Goal: Information Seeking & Learning: Learn about a topic

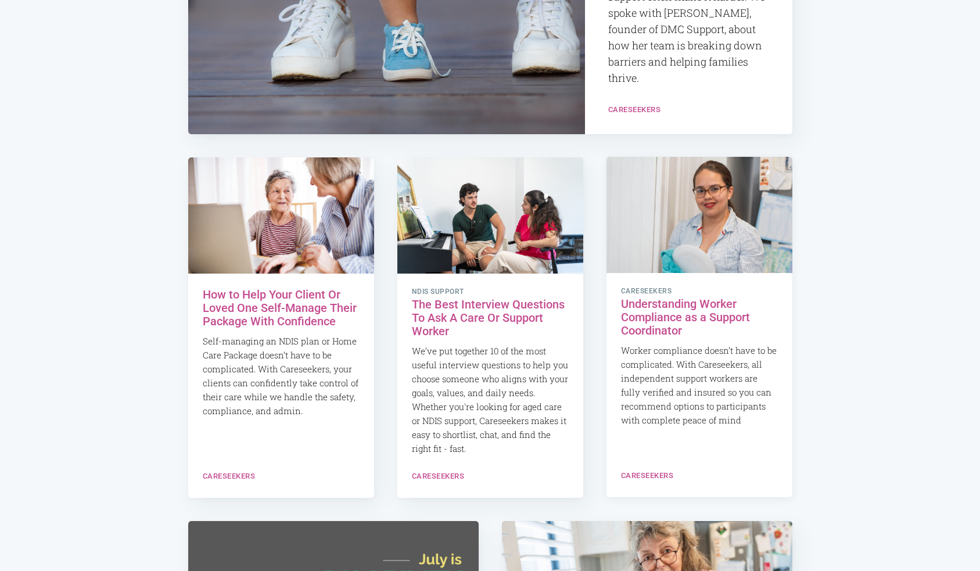
scroll to position [608, 0]
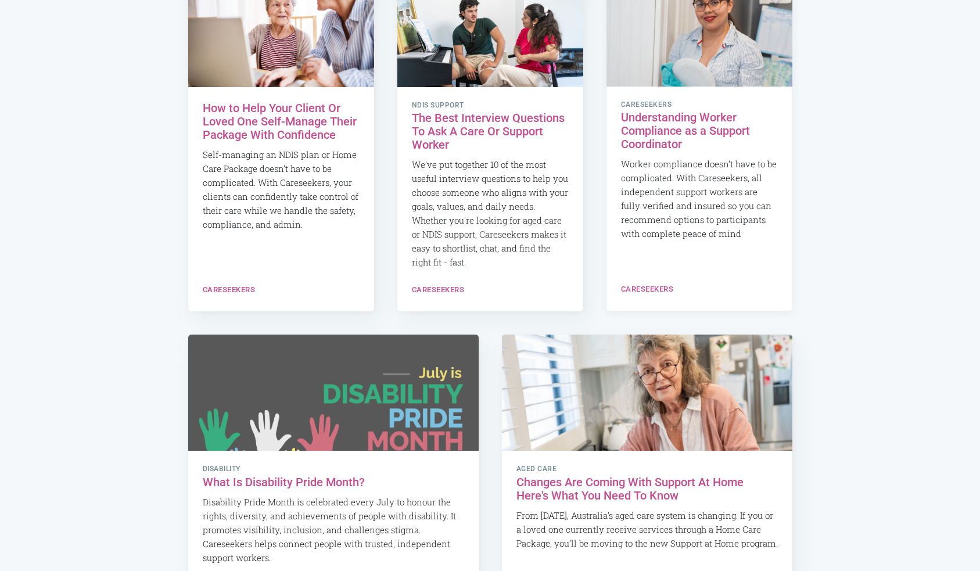
click at [683, 128] on h2 "Understanding Worker Compliance as a Support Coordinator" at bounding box center [699, 131] width 157 height 40
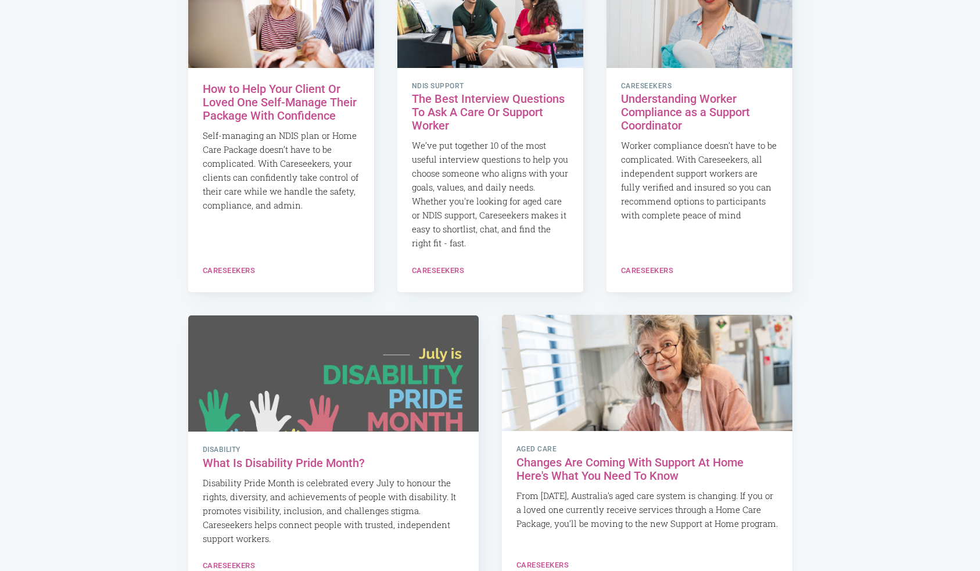
scroll to position [762, 0]
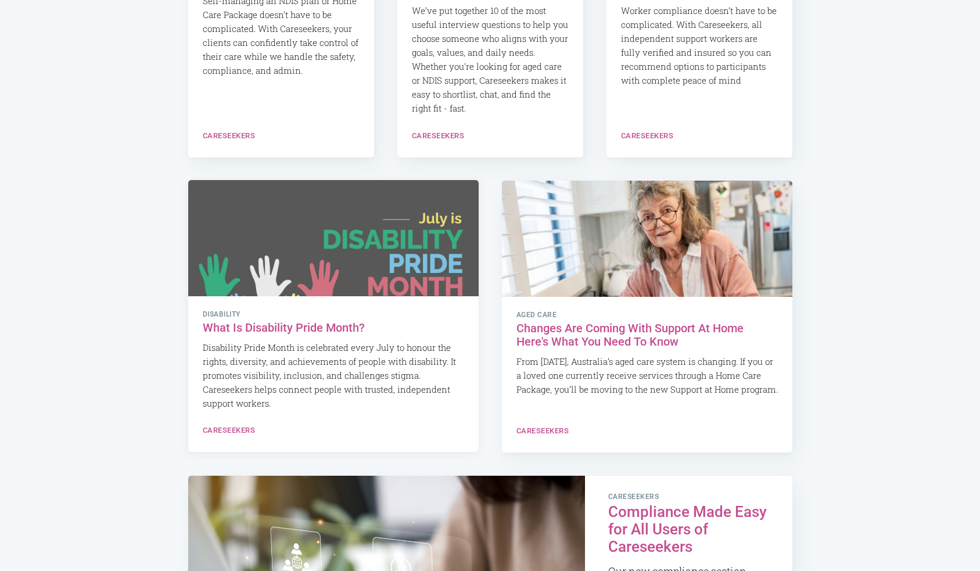
click at [339, 329] on h2 "What Is Disability Pride Month?" at bounding box center [333, 327] width 261 height 13
click at [560, 333] on h2 "Changes Are Coming With Support At Home Here's What You Need To Know" at bounding box center [646, 334] width 261 height 27
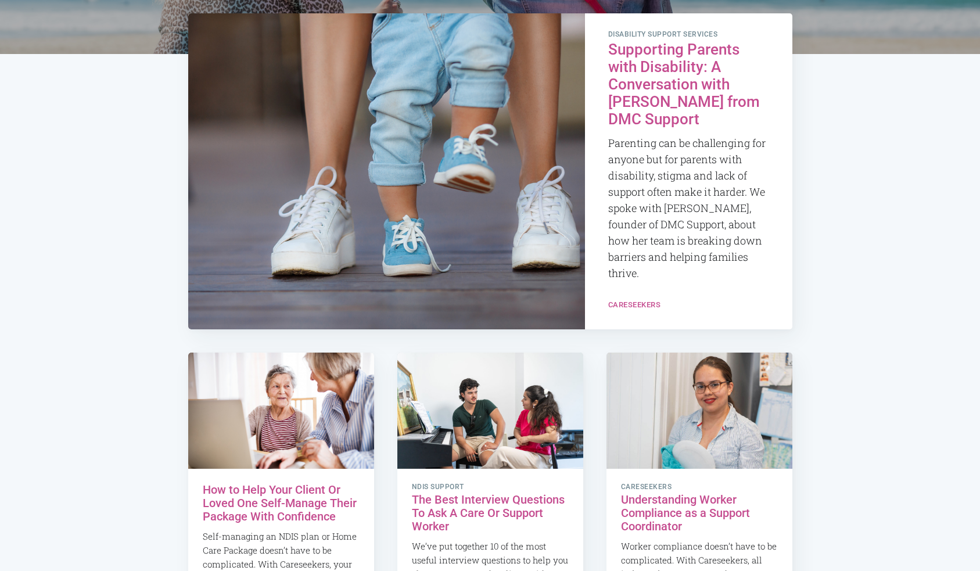
scroll to position [0, 0]
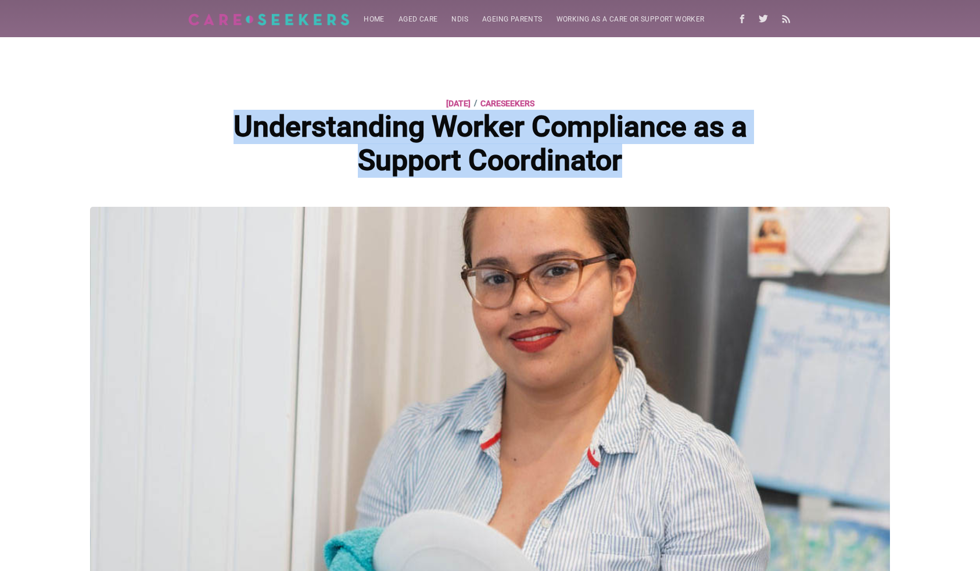
drag, startPoint x: 241, startPoint y: 129, endPoint x: 624, endPoint y: 162, distance: 384.1
click at [624, 162] on h1 "Understanding Worker Compliance as a Support Coordinator" at bounding box center [489, 143] width 545 height 67
copy h1 "Understanding Worker Compliance as a Support Coordinator"
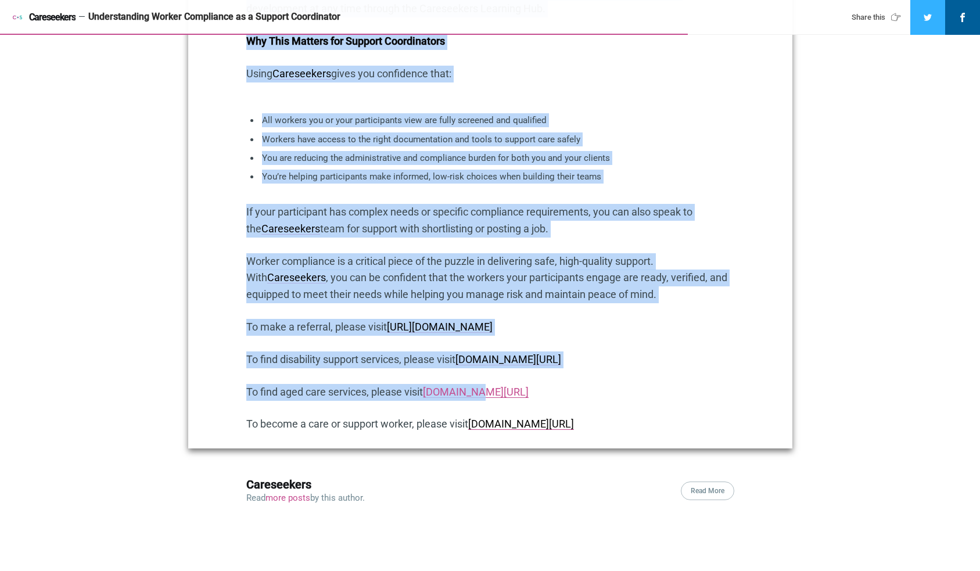
scroll to position [1820, 0]
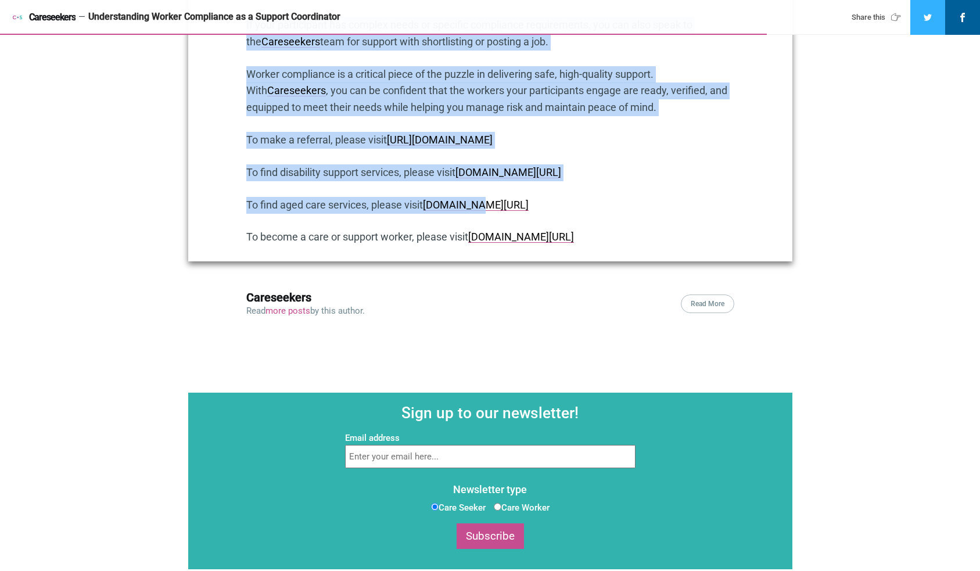
drag, startPoint x: 246, startPoint y: 371, endPoint x: 632, endPoint y: 261, distance: 401.0
copy div "How Careseekers makes it easier to connect participants with safe, qualified wo…"
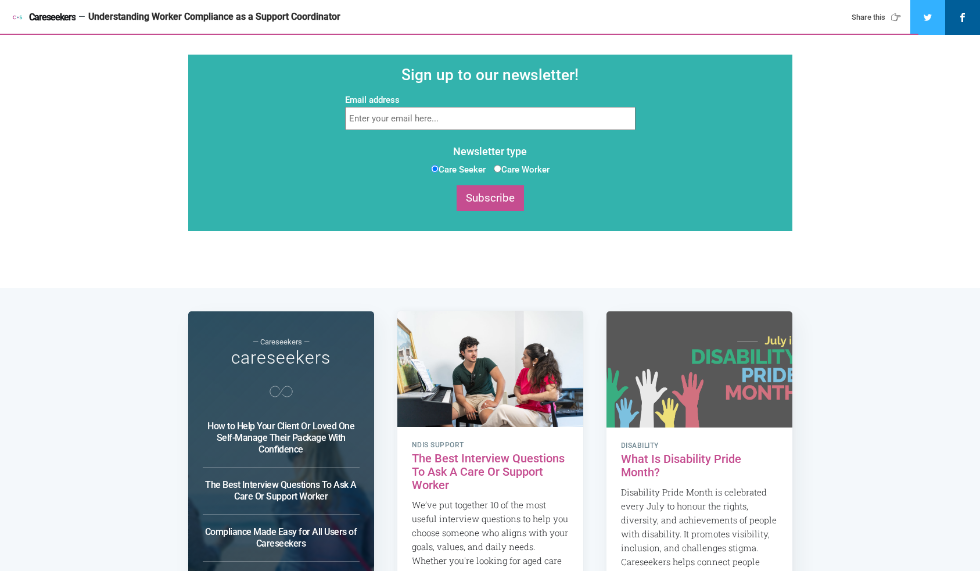
scroll to position [2341, 0]
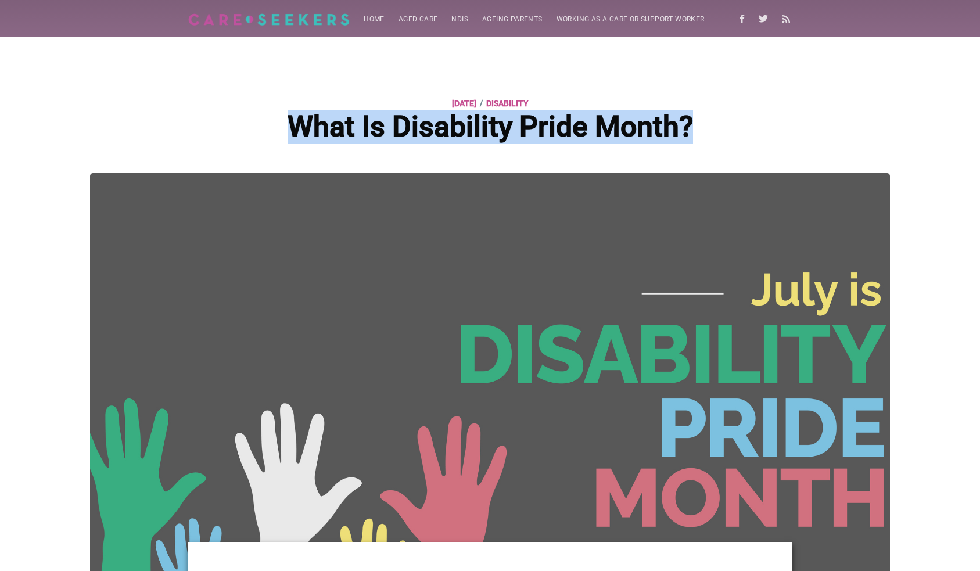
drag, startPoint x: 411, startPoint y: 136, endPoint x: 664, endPoint y: 99, distance: 255.9
click at [732, 129] on h1 "What Is Disability Pride Month?" at bounding box center [489, 127] width 545 height 34
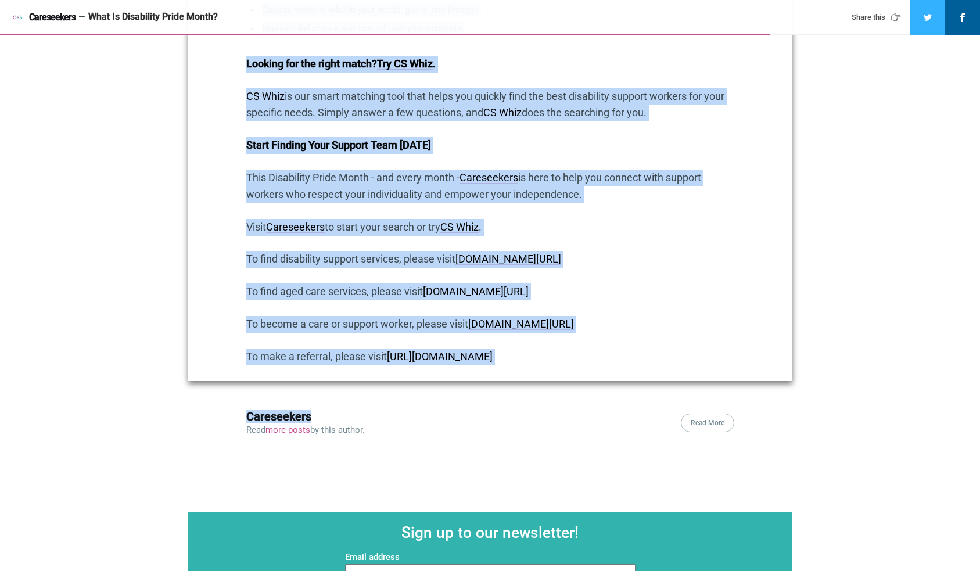
scroll to position [1583, 0]
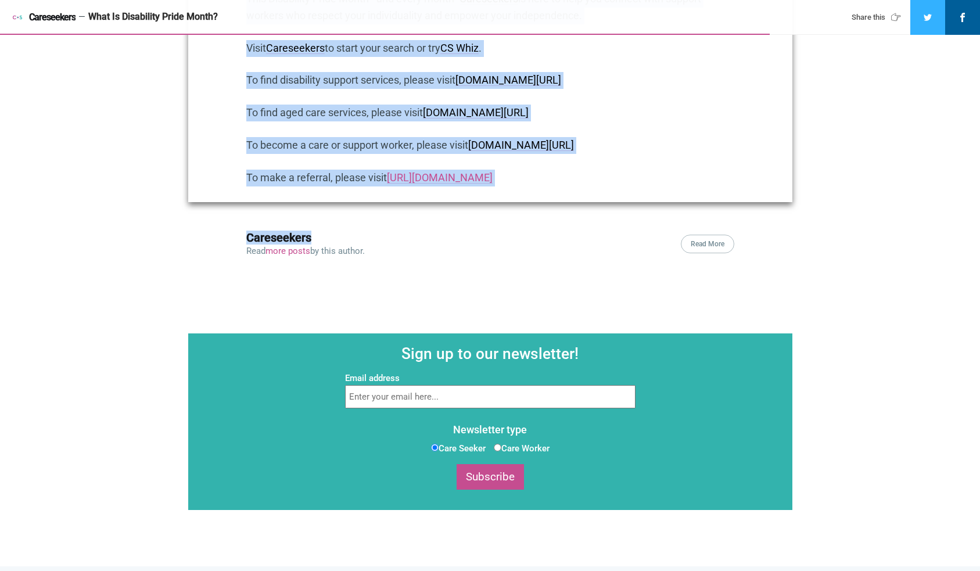
drag, startPoint x: 247, startPoint y: 119, endPoint x: 585, endPoint y: 197, distance: 346.9
copy div "Loremipsum Dolor Sitam co ad elitse doeiu temporinci utla Etdo ma aliqua eni ad…"
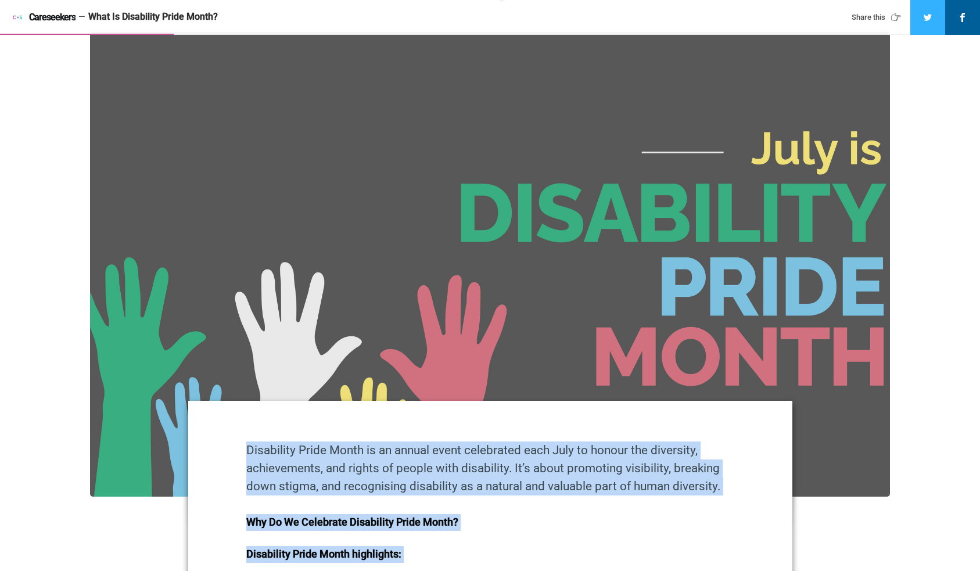
scroll to position [0, 0]
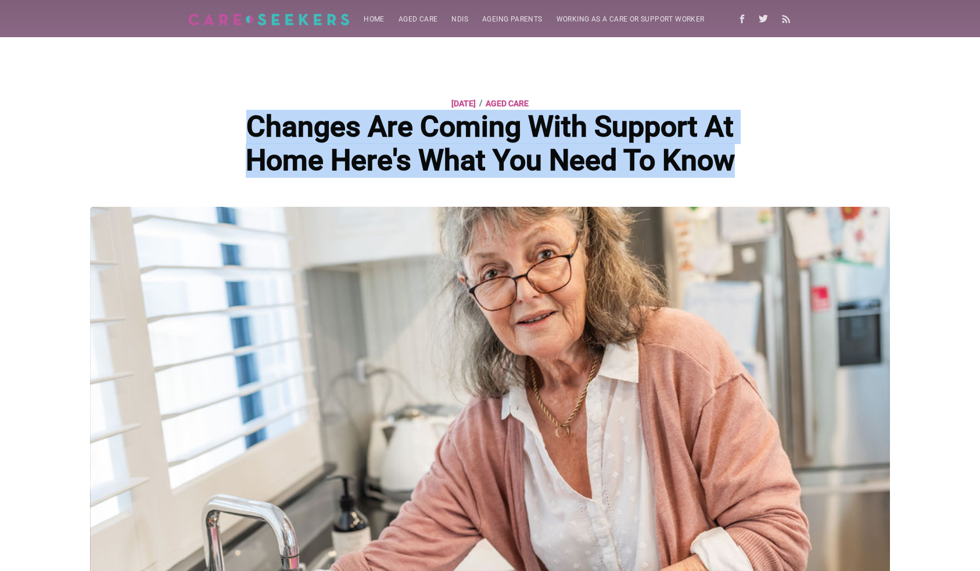
drag, startPoint x: 373, startPoint y: 145, endPoint x: 740, endPoint y: 172, distance: 367.5
click at [740, 172] on h1 "Changes Are Coming With Support At Home Here's What You Need To Know" at bounding box center [489, 143] width 545 height 67
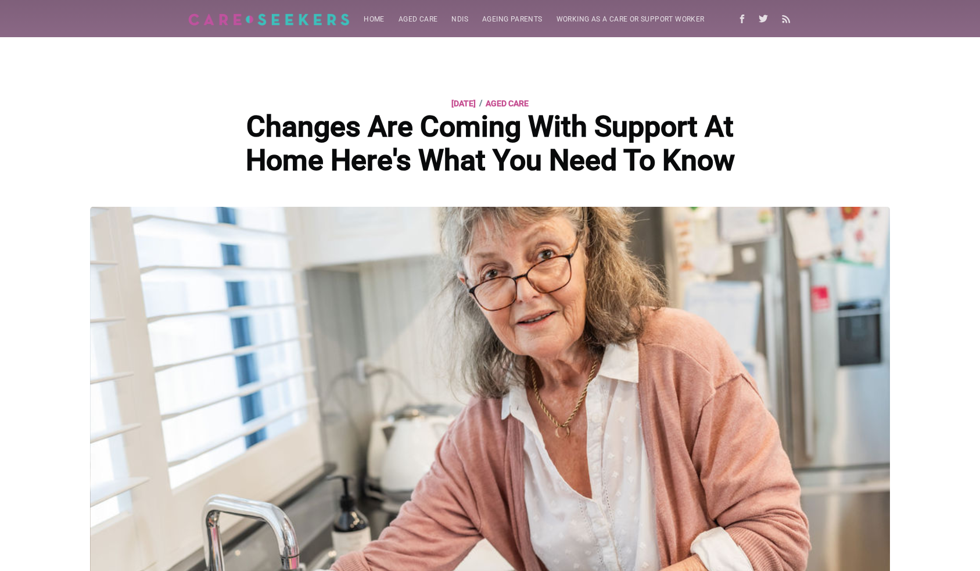
click at [624, 94] on header "28 May 2025 / Aged Care Changes Are Coming With Support At Home Here's What You…" at bounding box center [490, 122] width 604 height 170
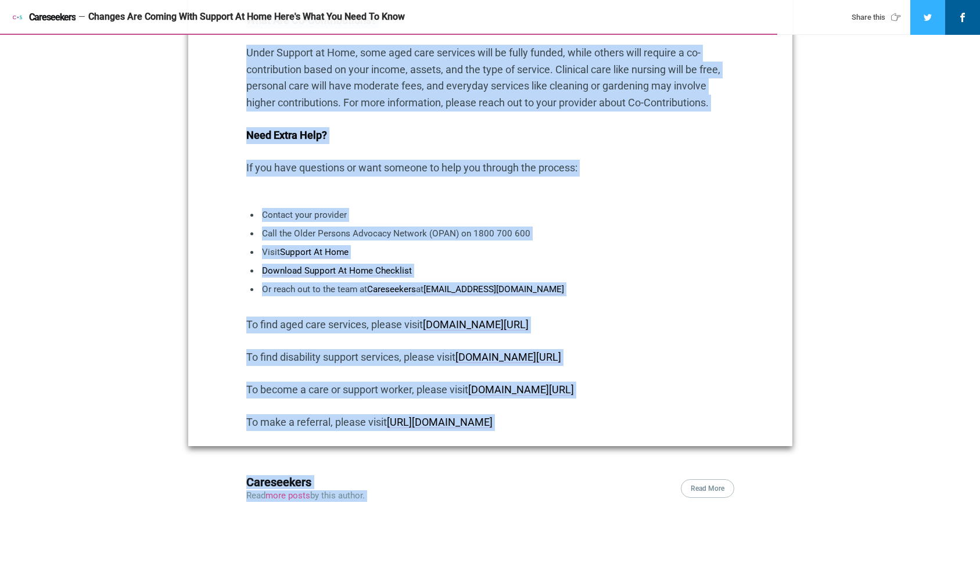
scroll to position [1740, 0]
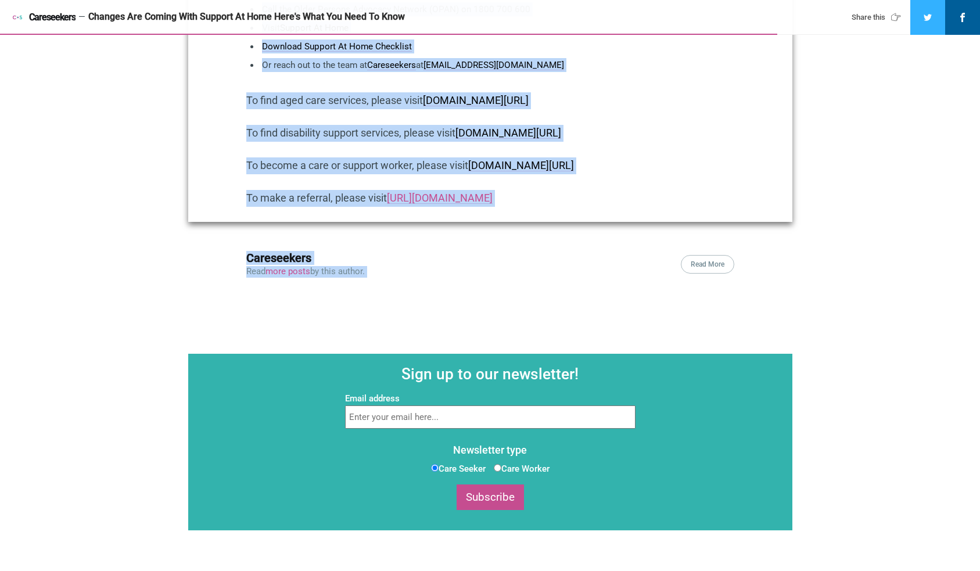
drag, startPoint x: 246, startPoint y: 369, endPoint x: 585, endPoint y: 219, distance: 370.0
copy div "From 1 July 2025, Australia’s aged care system is changing. If you or a loved o…"
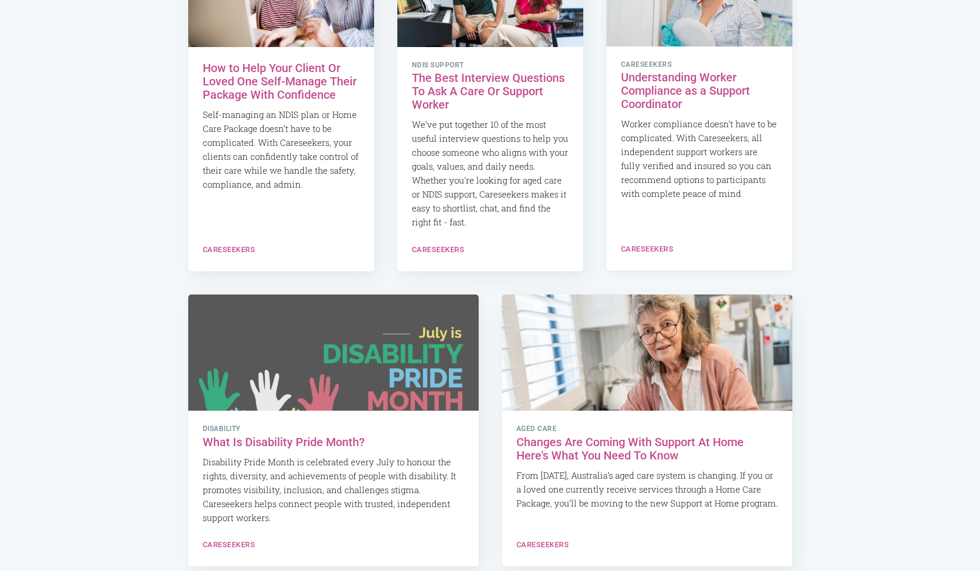
scroll to position [811, 0]
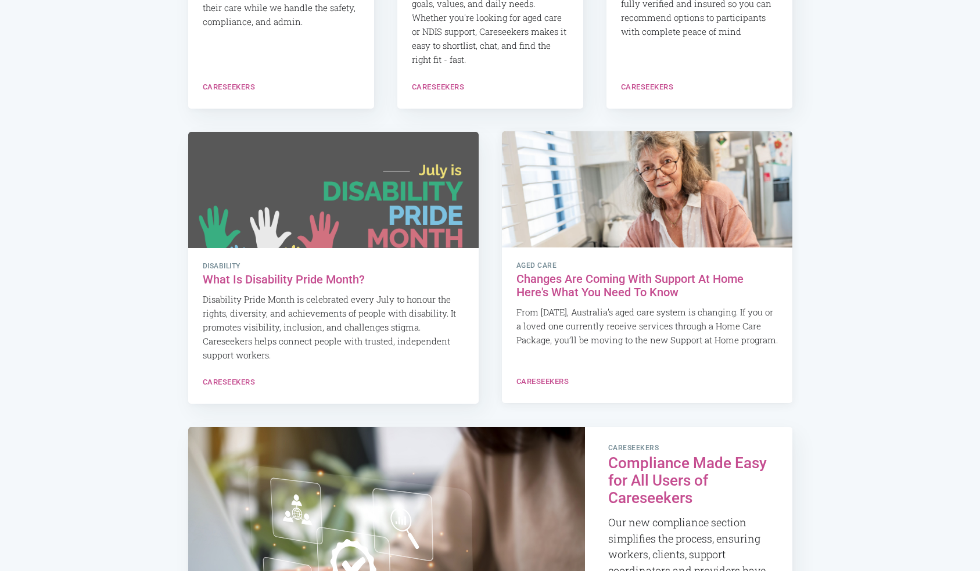
click at [682, 278] on h2 "Changes Are Coming With Support At Home Here's What You Need To Know" at bounding box center [646, 285] width 261 height 27
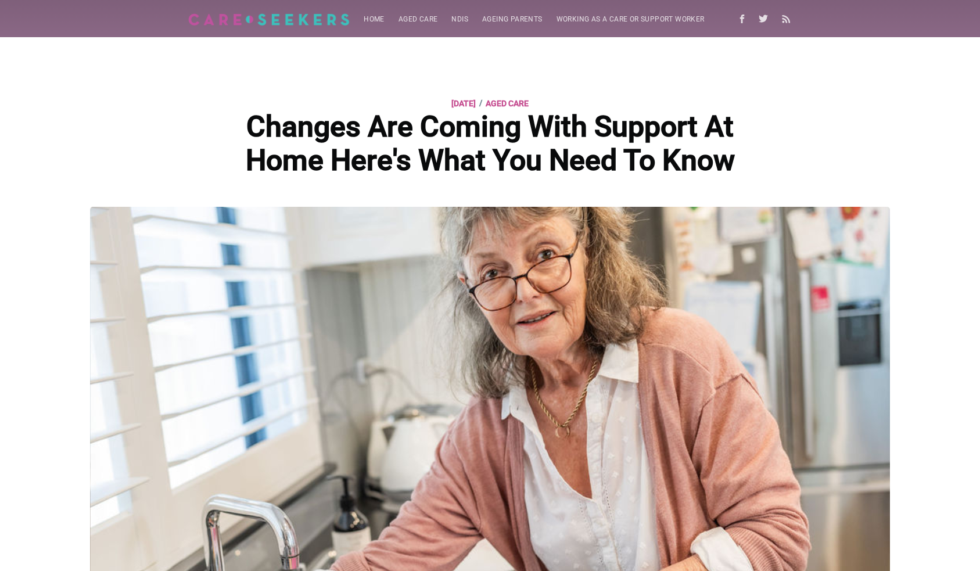
click at [301, 21] on img at bounding box center [269, 19] width 162 height 12
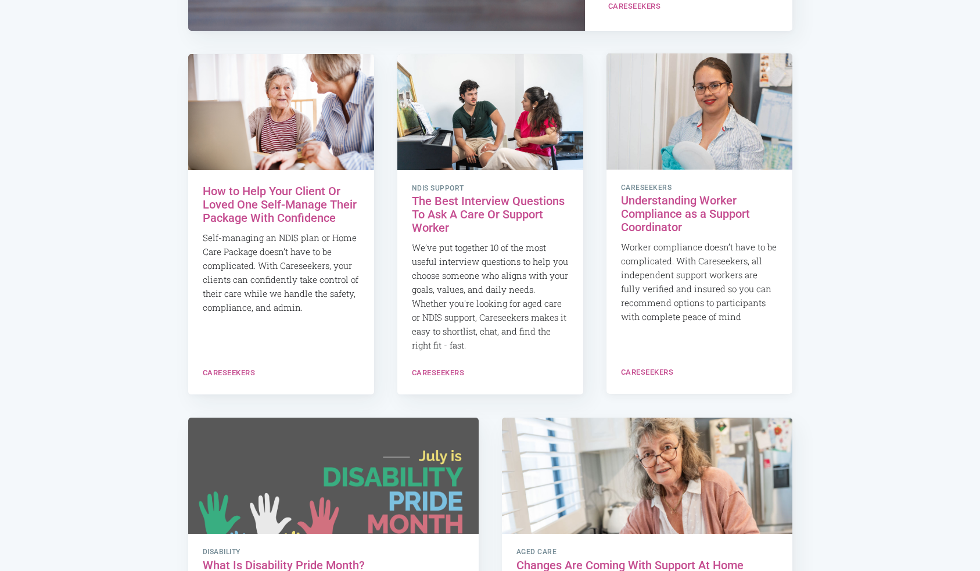
scroll to position [549, 0]
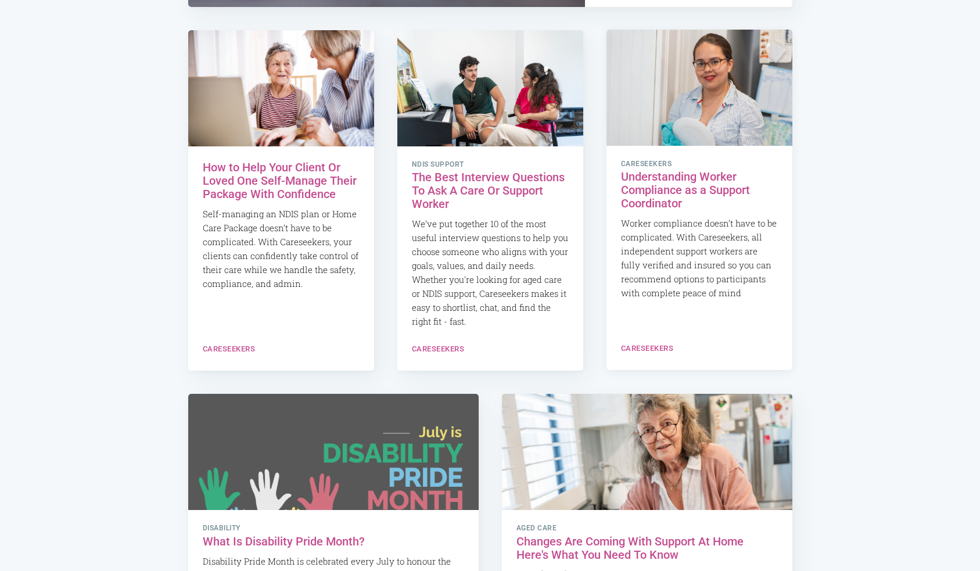
click at [686, 183] on h2 "Understanding Worker Compliance as a Support Coordinator" at bounding box center [699, 190] width 157 height 40
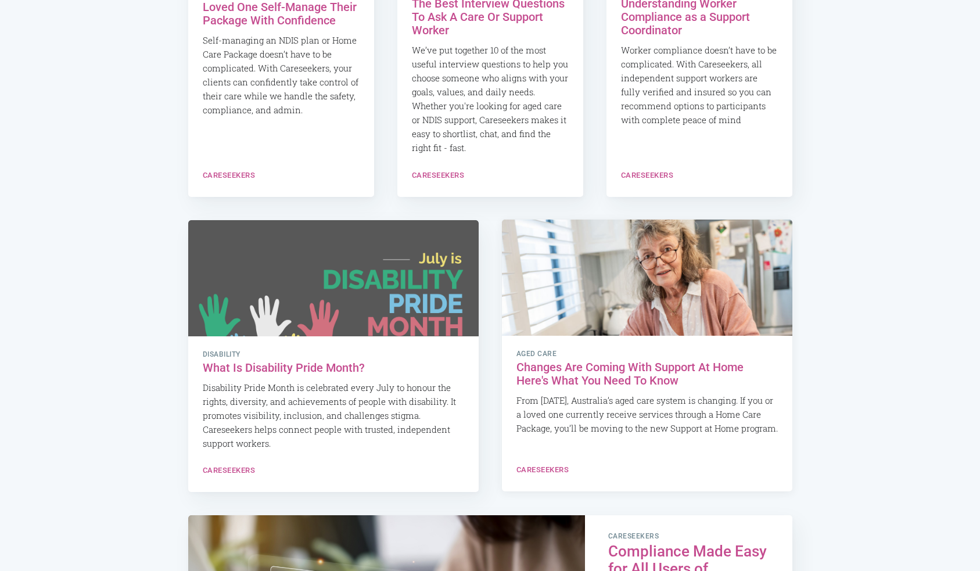
scroll to position [782, 0]
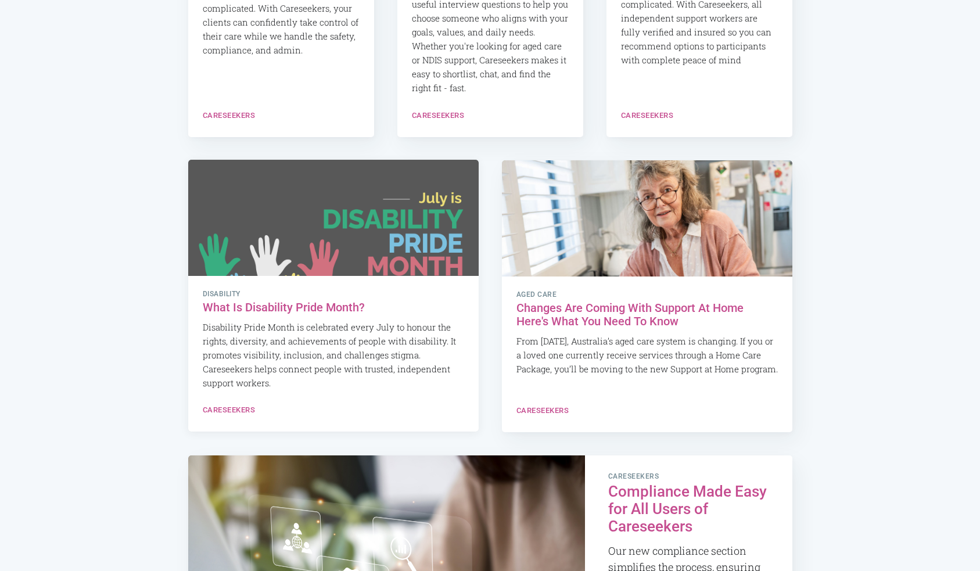
click at [313, 309] on h2 "What Is Disability Pride Month?" at bounding box center [333, 307] width 261 height 13
click at [589, 307] on h2 "Changes Are Coming With Support At Home Here's What You Need To Know" at bounding box center [646, 314] width 261 height 27
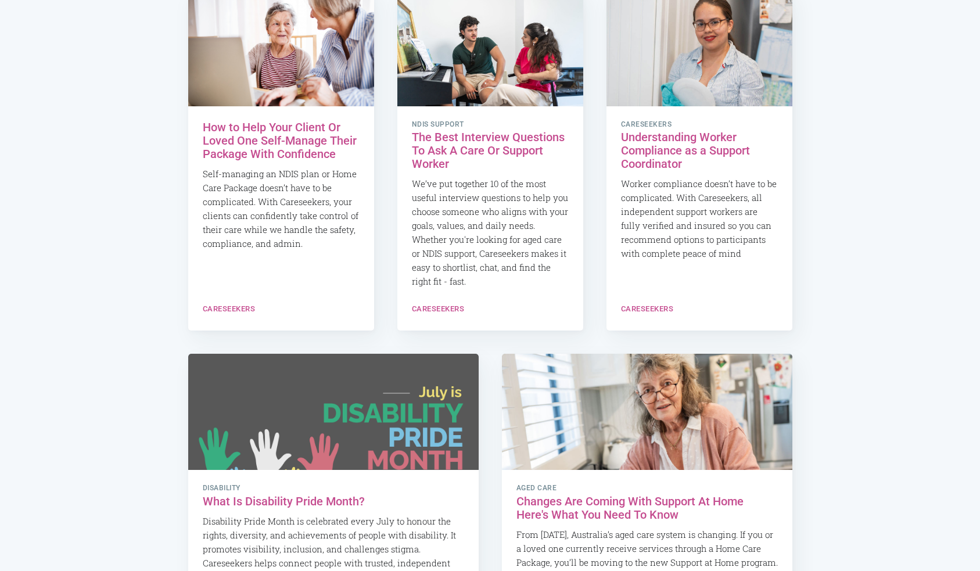
scroll to position [0, 0]
